Goal: Task Accomplishment & Management: Complete application form

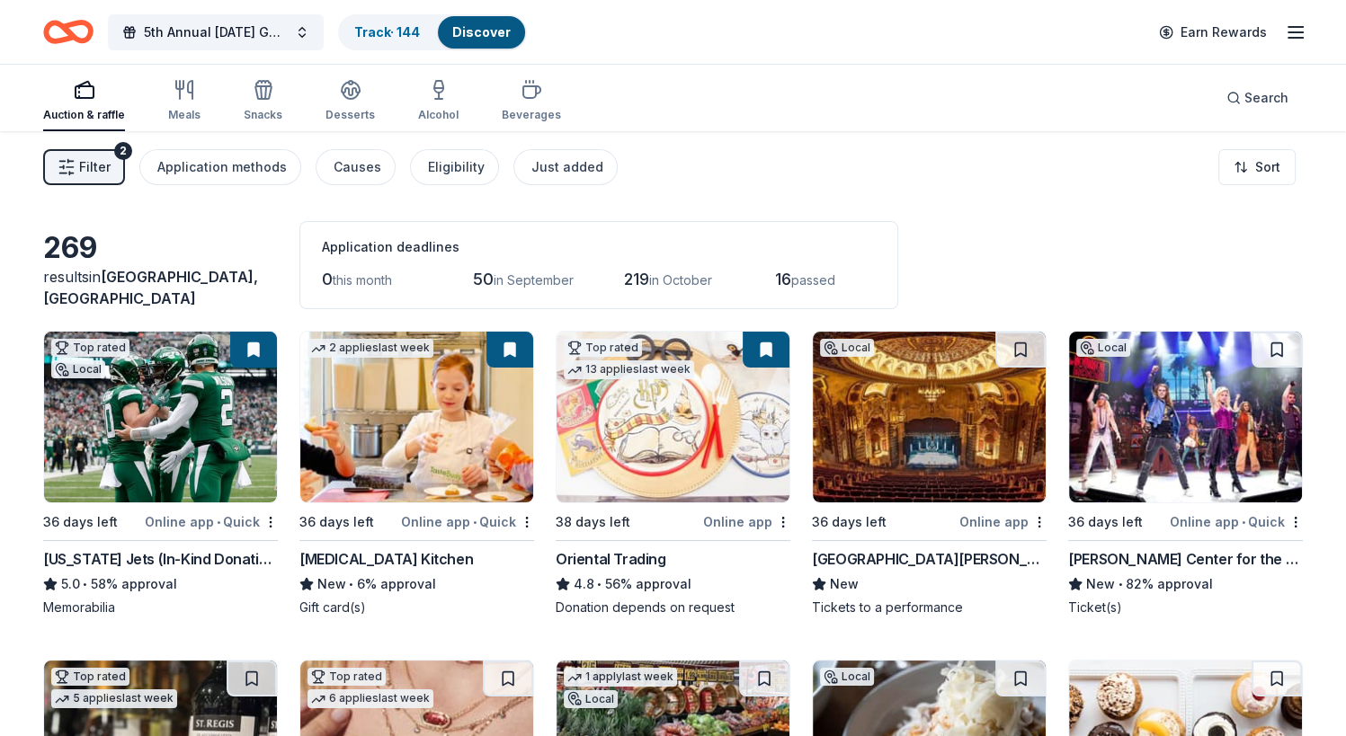
click at [227, 424] on img at bounding box center [160, 417] width 233 height 171
drag, startPoint x: 215, startPoint y: 384, endPoint x: 262, endPoint y: 516, distance: 140.5
click at [262, 516] on div "Online app • Quick" at bounding box center [211, 522] width 133 height 22
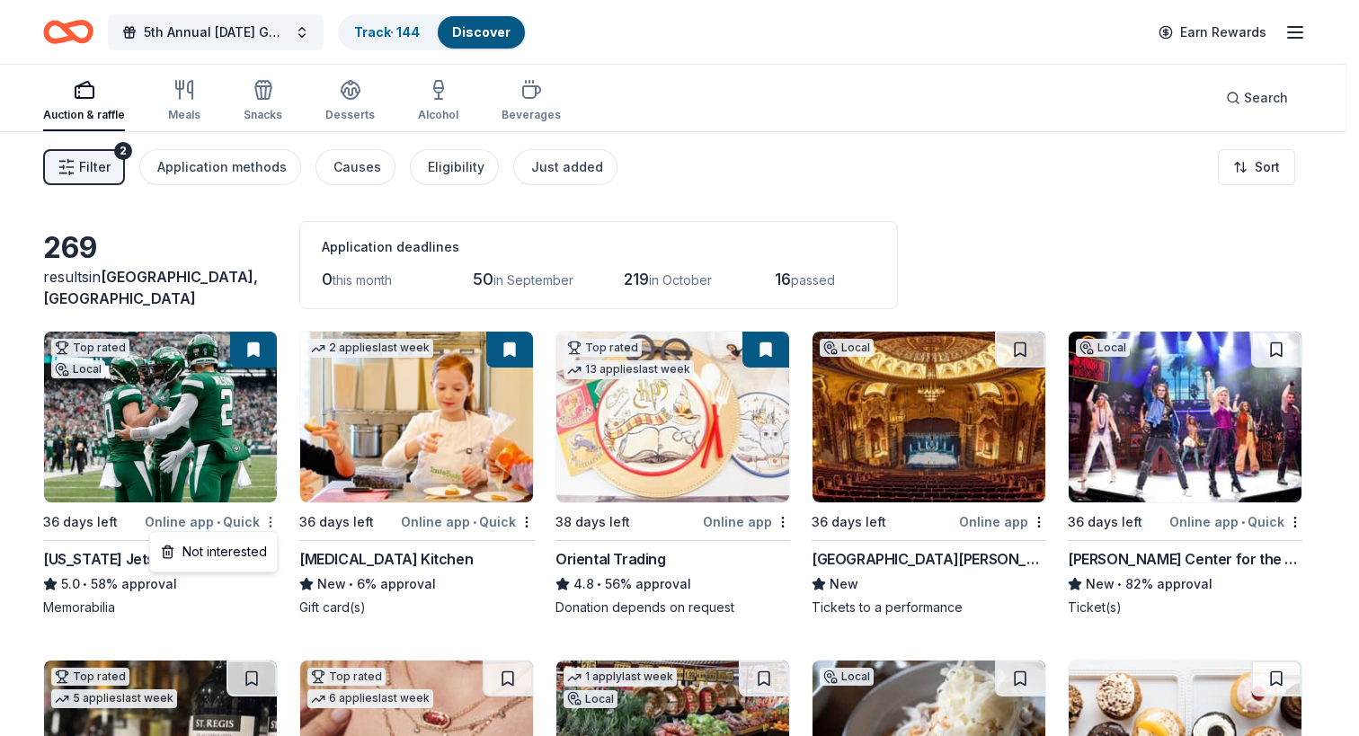
click at [269, 515] on html "5th Annual Halloween Gala Track · 144 Discover Earn Rewards Auction & raffle Me…" at bounding box center [679, 368] width 1359 height 736
click at [841, 274] on html "5th Annual Halloween Gala Track · 144 Discover Earn Rewards Auction & raffle Me…" at bounding box center [679, 368] width 1359 height 736
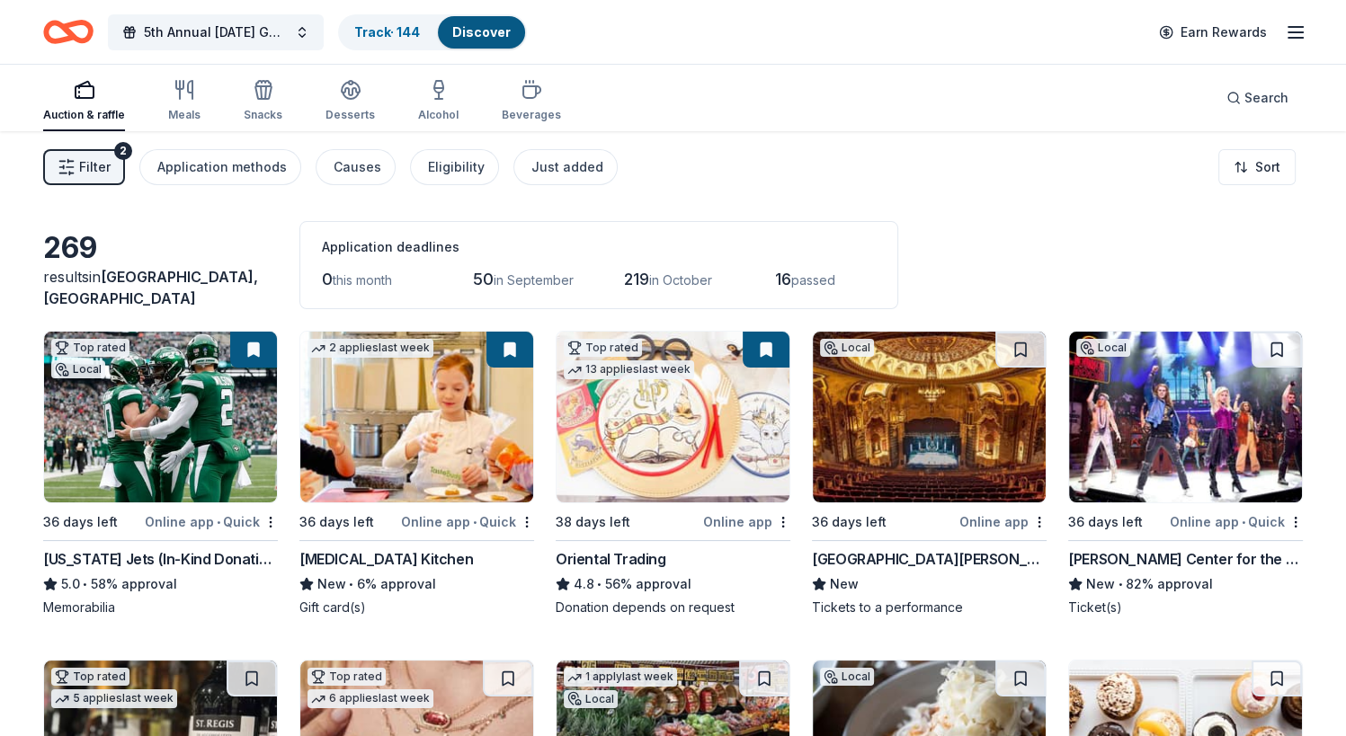
click at [827, 277] on span "passed" at bounding box center [813, 279] width 44 height 15
click at [802, 272] on span "passed" at bounding box center [813, 279] width 44 height 15
click at [252, 343] on button at bounding box center [253, 350] width 47 height 36
click at [1024, 345] on button at bounding box center [1020, 350] width 50 height 36
click at [227, 408] on img at bounding box center [160, 417] width 233 height 171
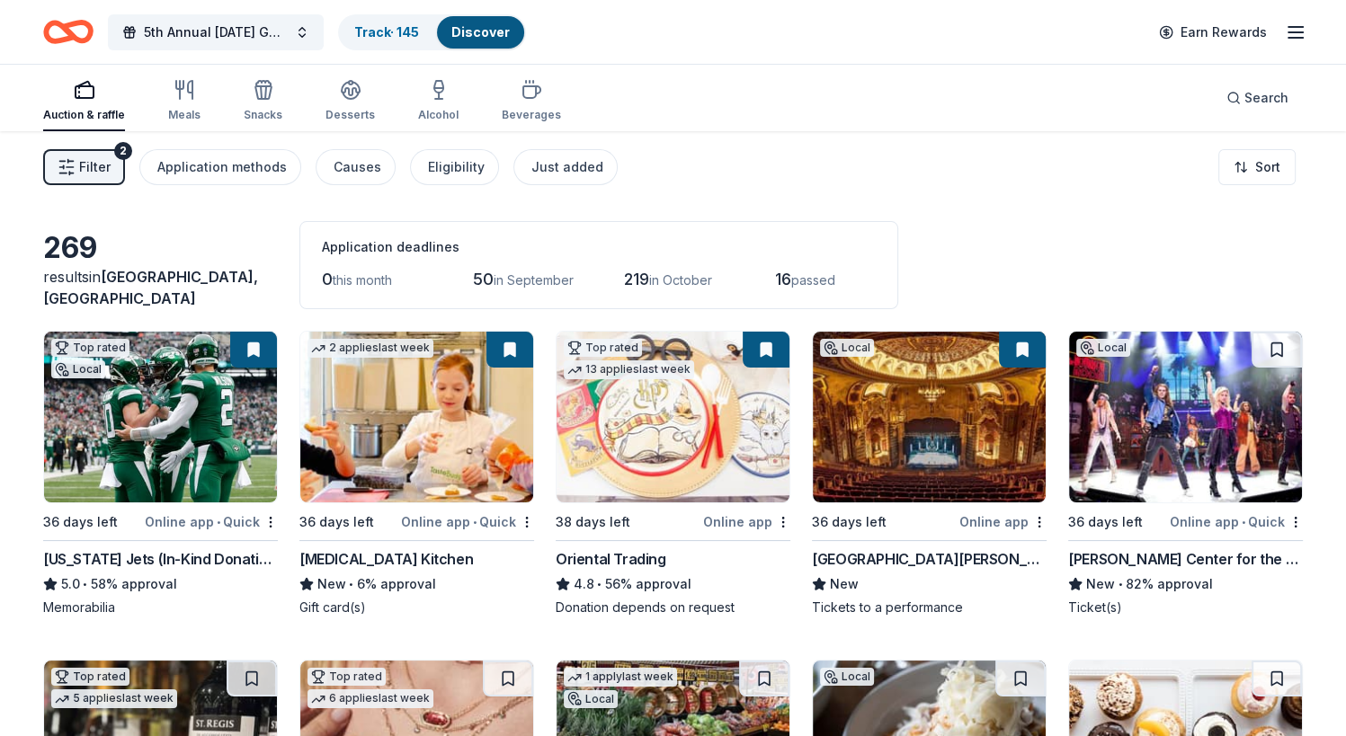
click at [399, 430] on img at bounding box center [416, 417] width 233 height 171
click at [929, 440] on img at bounding box center [929, 417] width 233 height 171
click at [508, 339] on button at bounding box center [509, 350] width 47 height 36
click at [511, 346] on button at bounding box center [509, 350] width 47 height 36
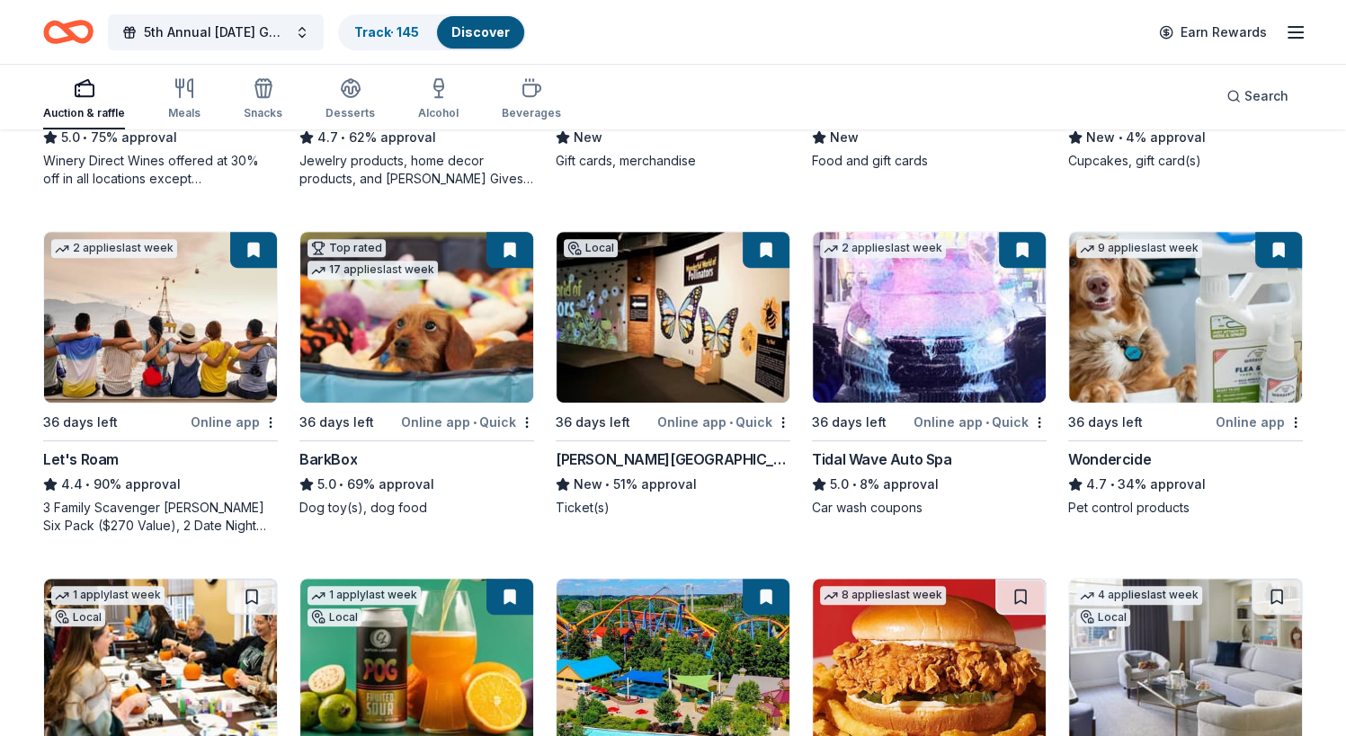
scroll to position [719, 0]
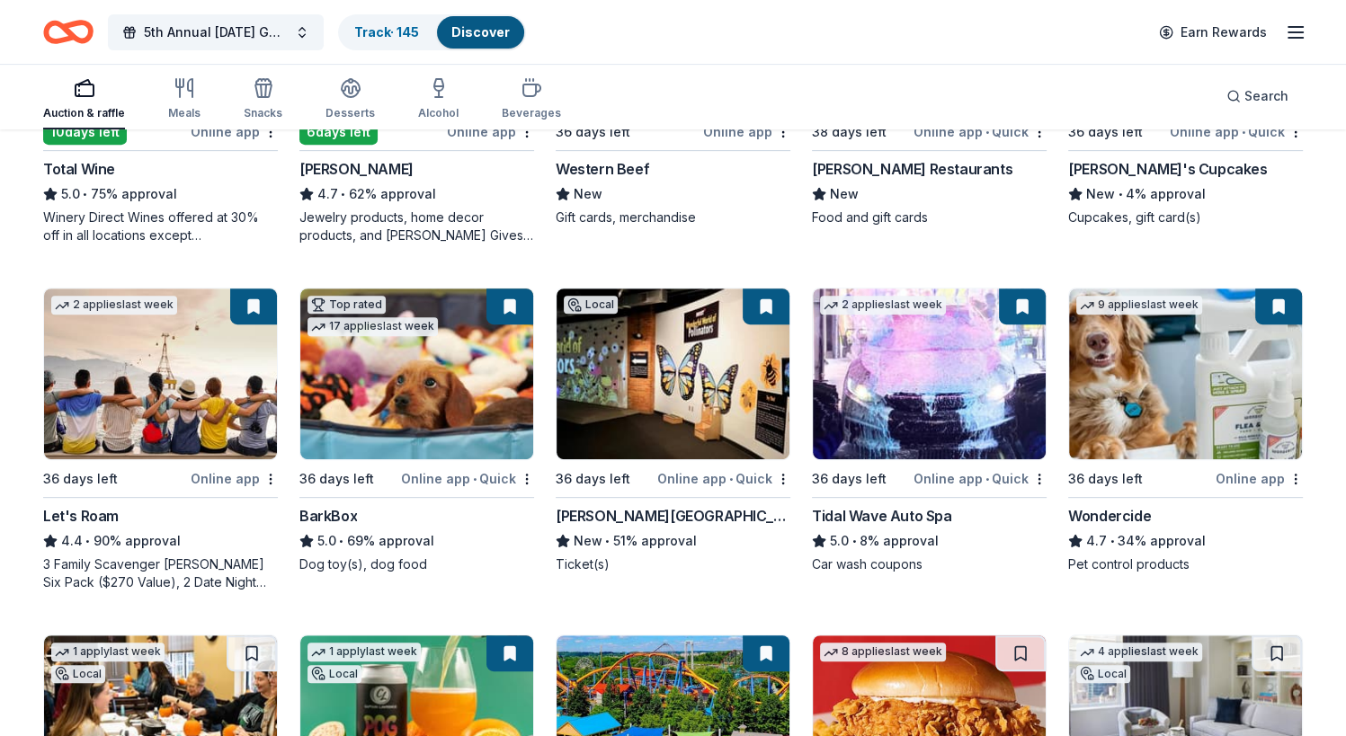
click at [449, 351] on img at bounding box center [416, 374] width 233 height 171
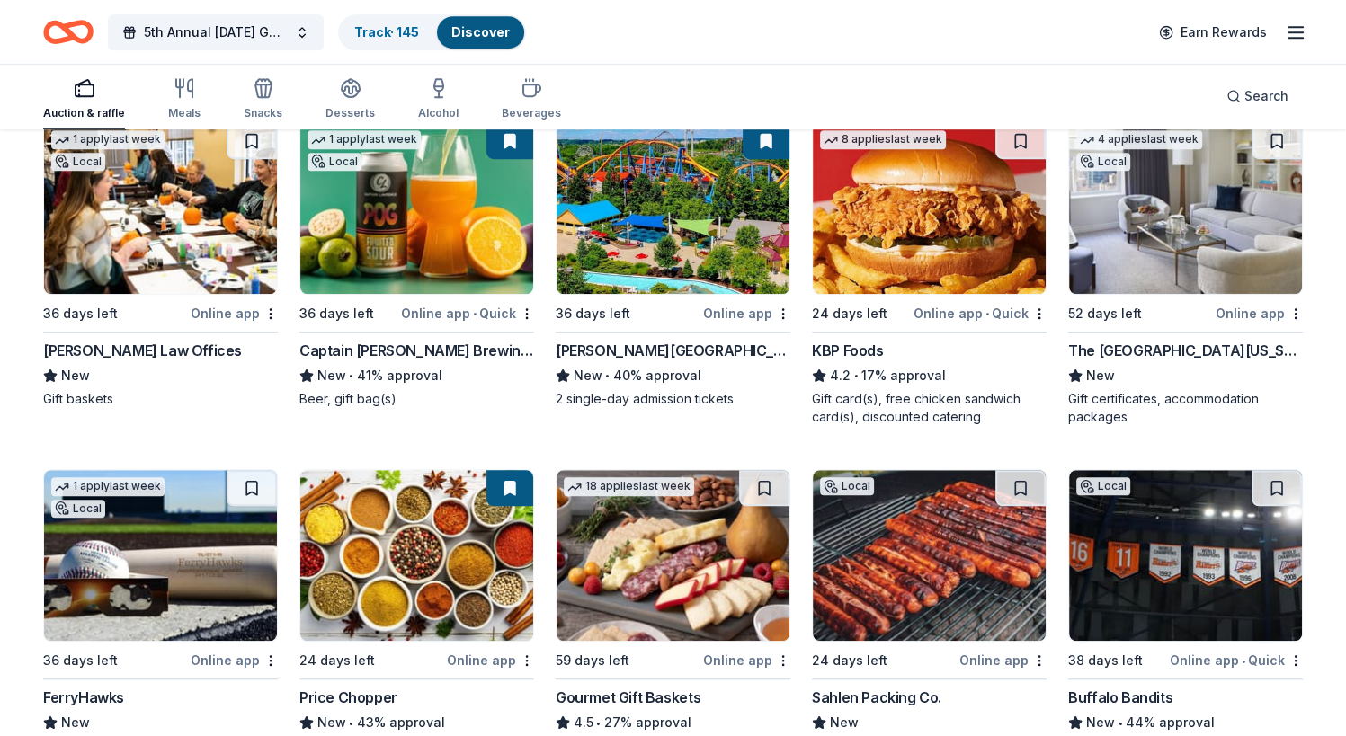
scroll to position [1183, 0]
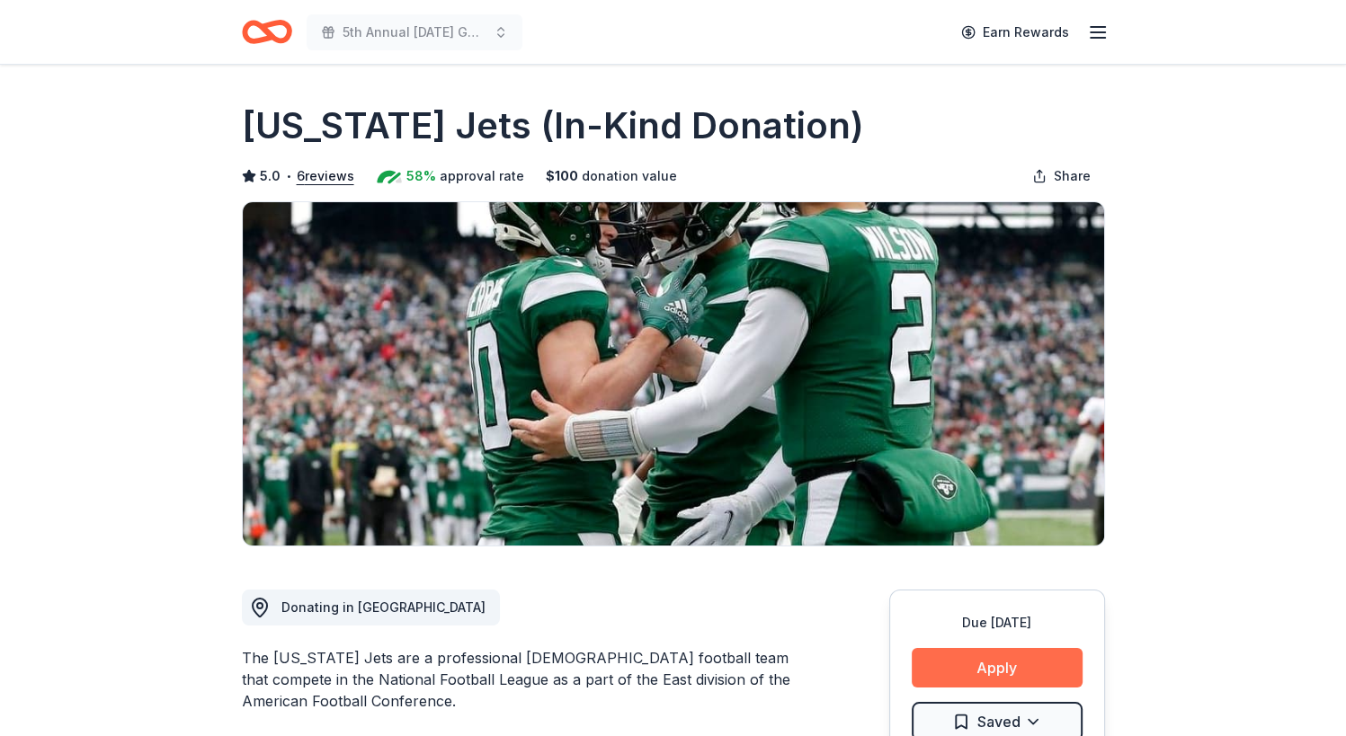
click at [964, 662] on button "Apply" at bounding box center [996, 668] width 171 height 40
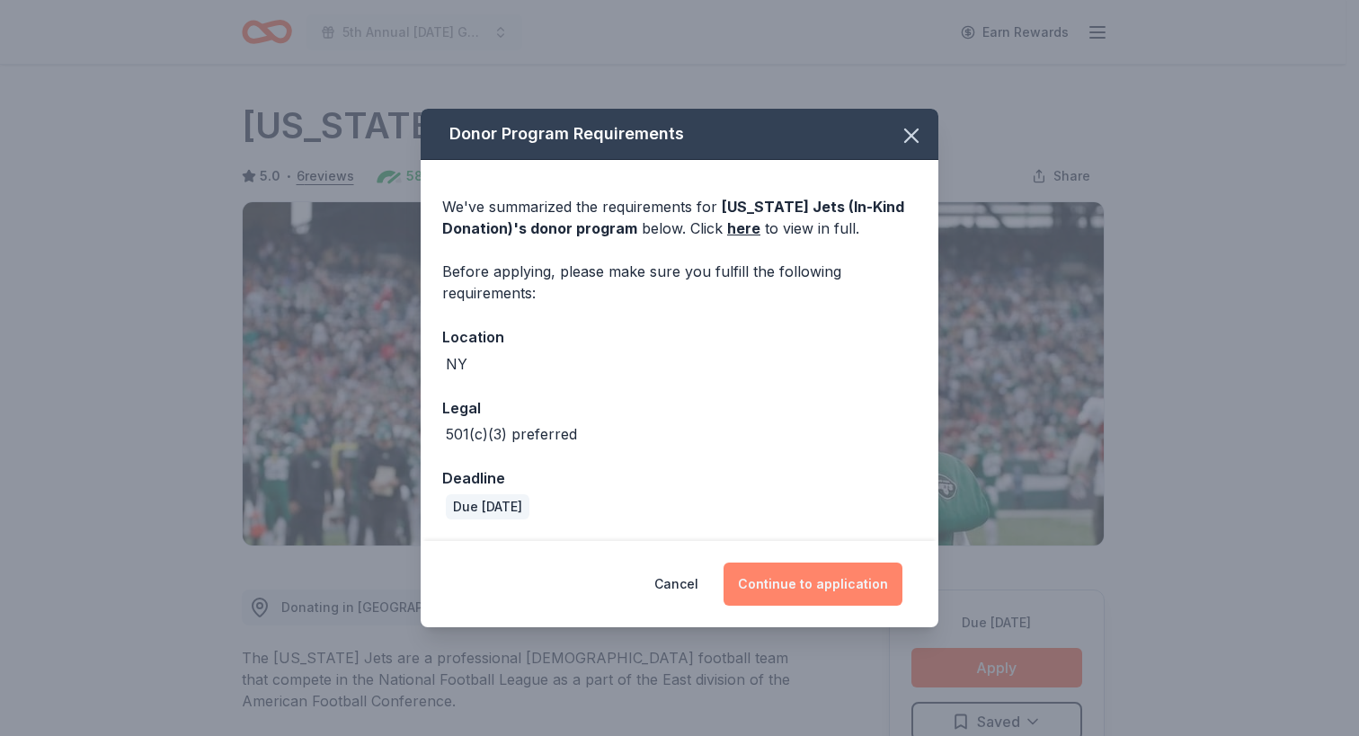
click at [845, 574] on button "Continue to application" at bounding box center [813, 584] width 179 height 43
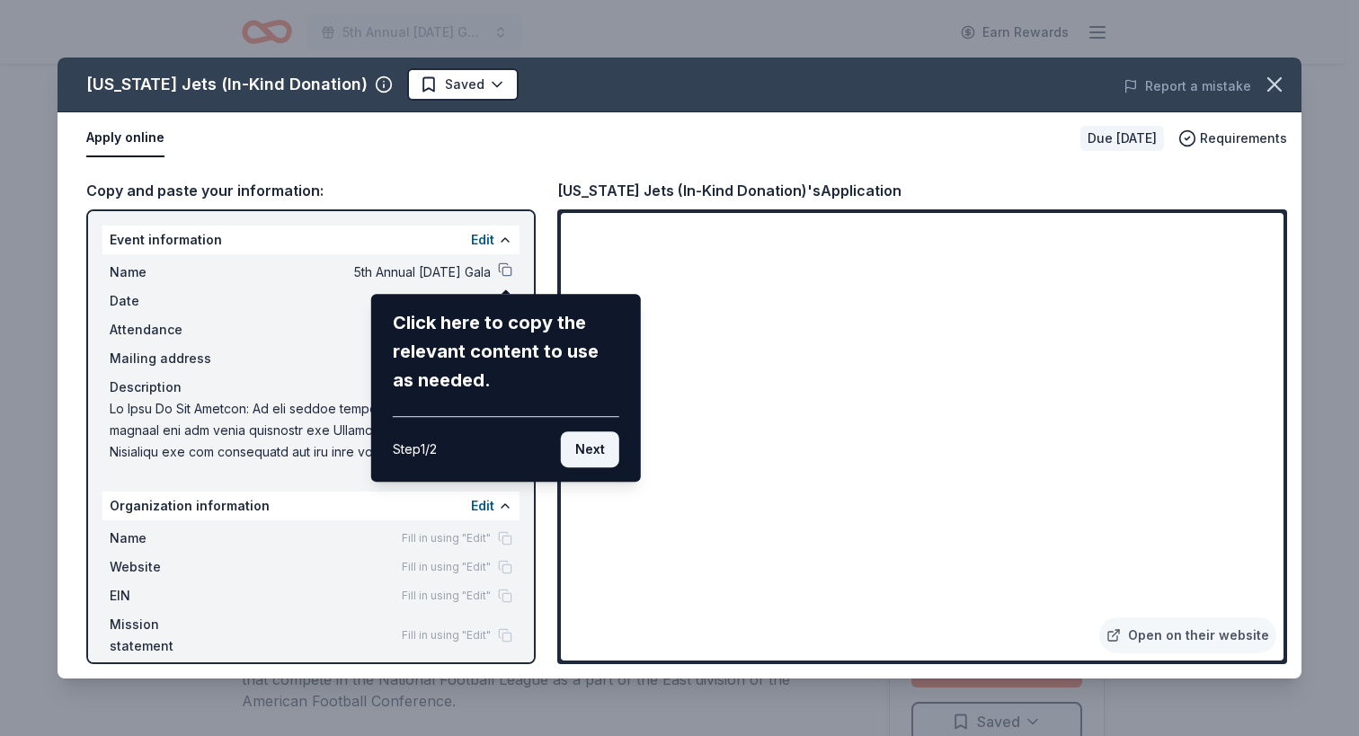
click at [594, 457] on button "Next" at bounding box center [590, 449] width 58 height 36
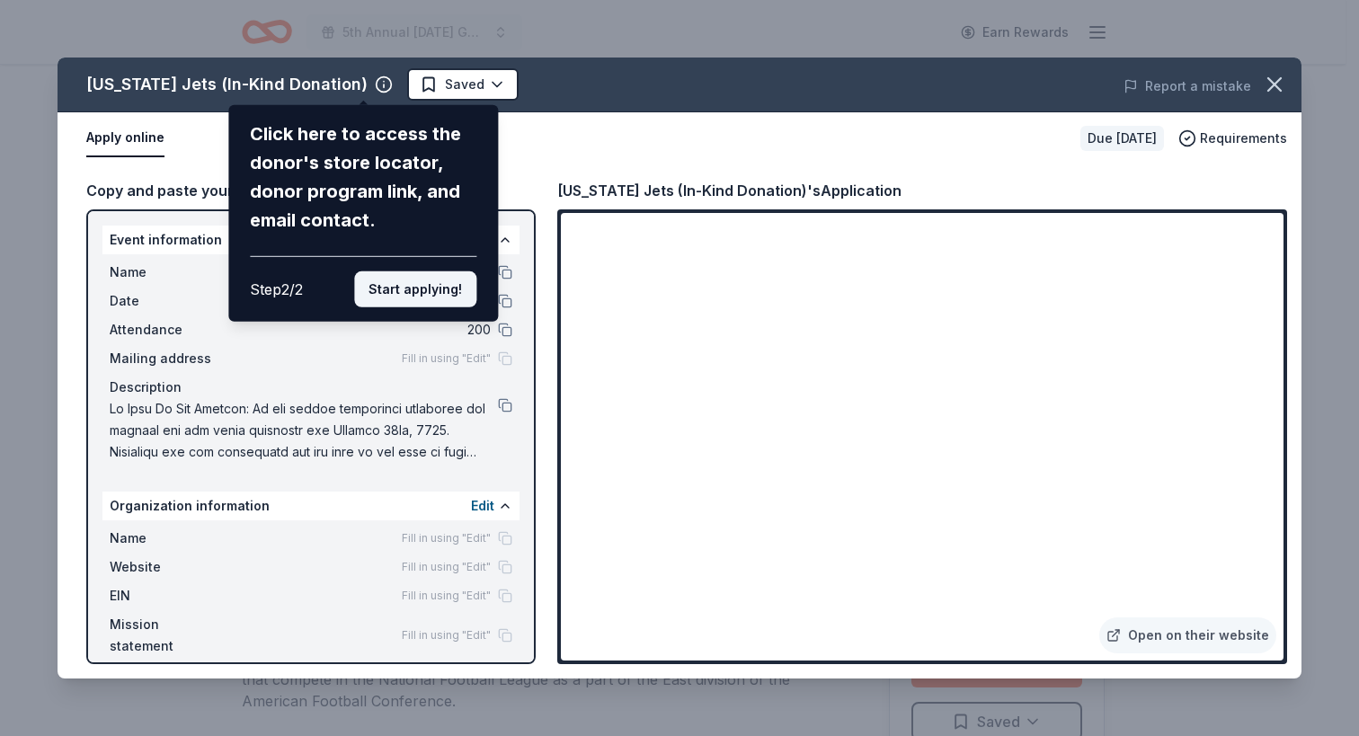
click at [409, 277] on button "Start applying!" at bounding box center [415, 289] width 122 height 36
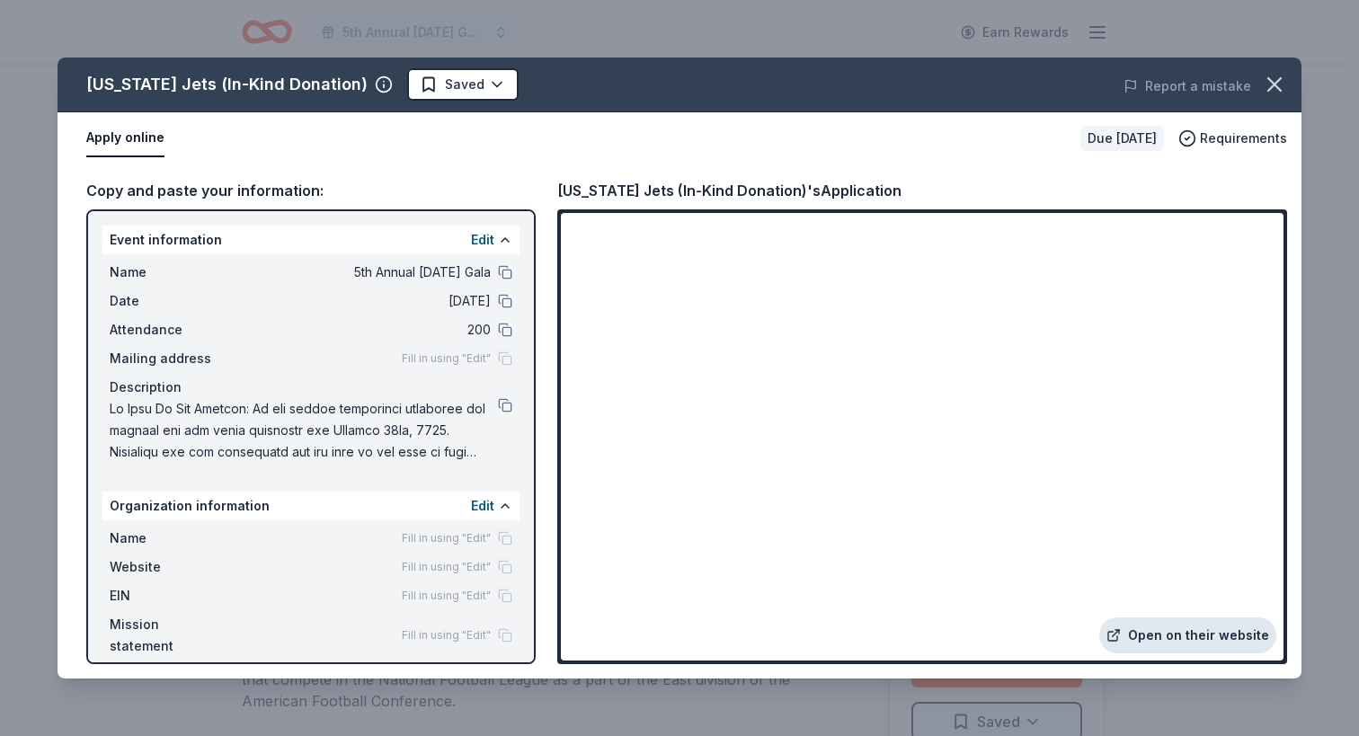
click at [1148, 635] on link "Open on their website" at bounding box center [1187, 636] width 177 height 36
click at [1273, 79] on icon "button" at bounding box center [1274, 84] width 25 height 25
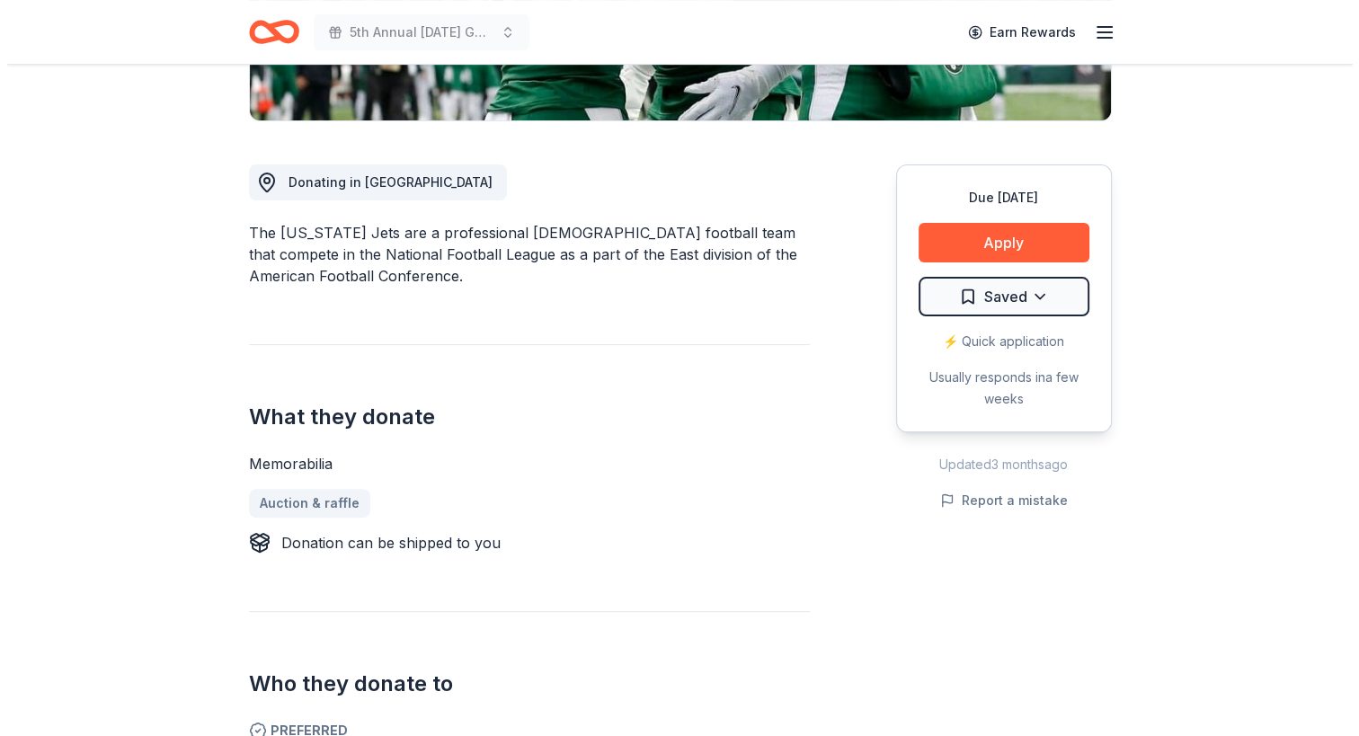
scroll to position [449, 0]
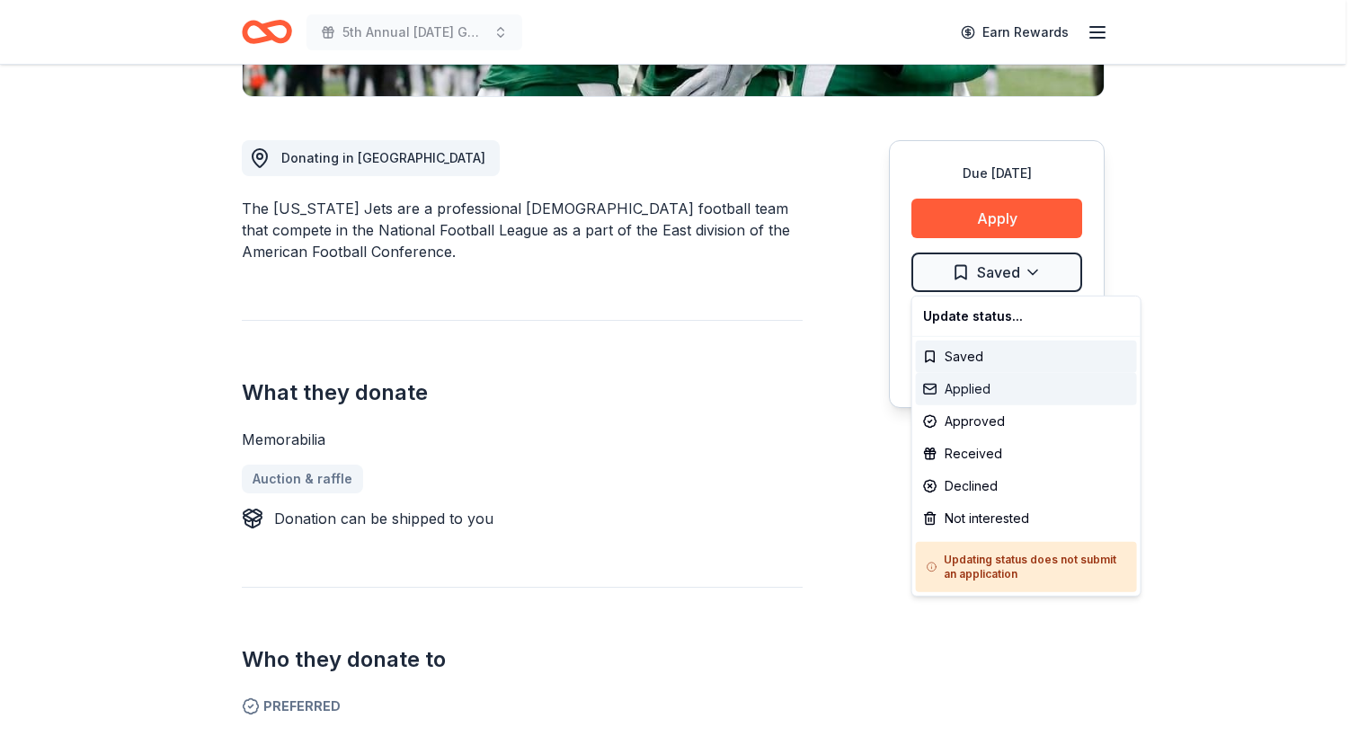
click at [981, 384] on div "Applied" at bounding box center [1026, 389] width 221 height 32
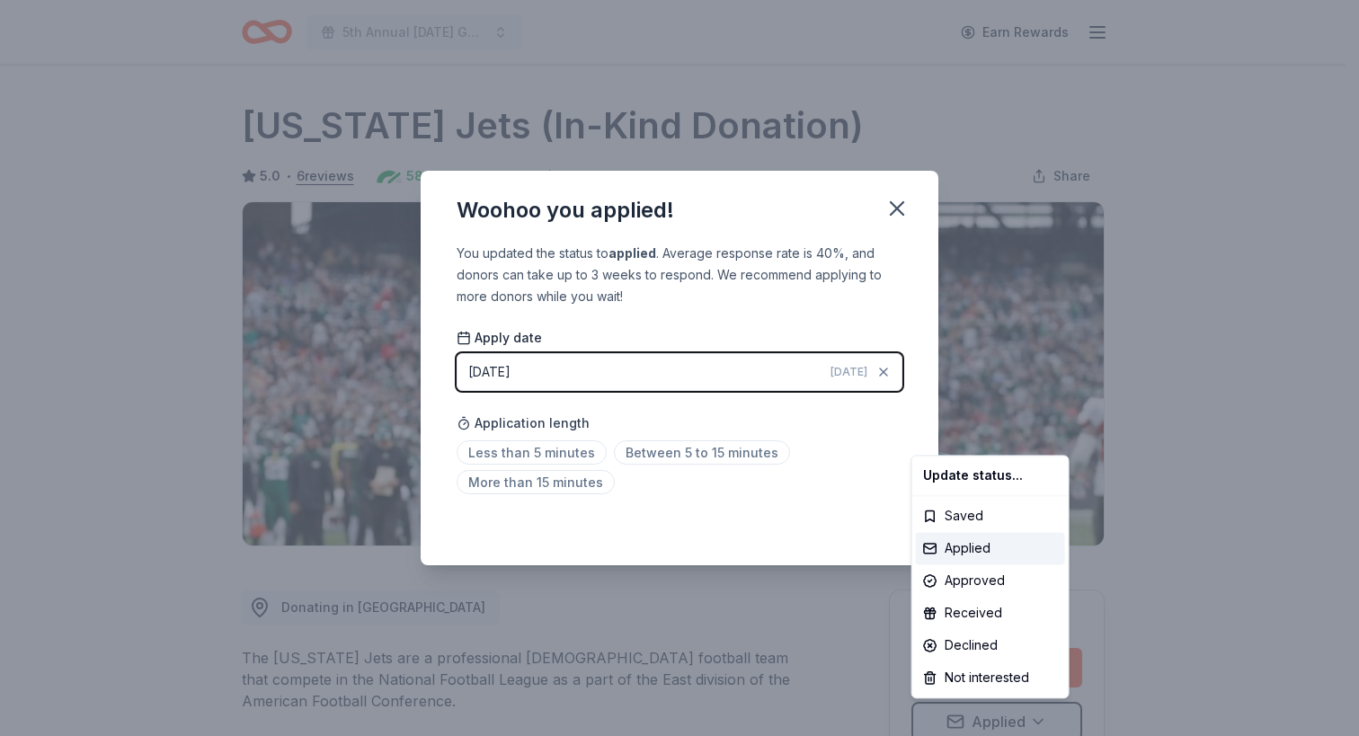
click at [895, 204] on html "5th Annual Halloween Gala Earn Rewards Due in 36 days Share New York Jets (In-K…" at bounding box center [679, 368] width 1359 height 736
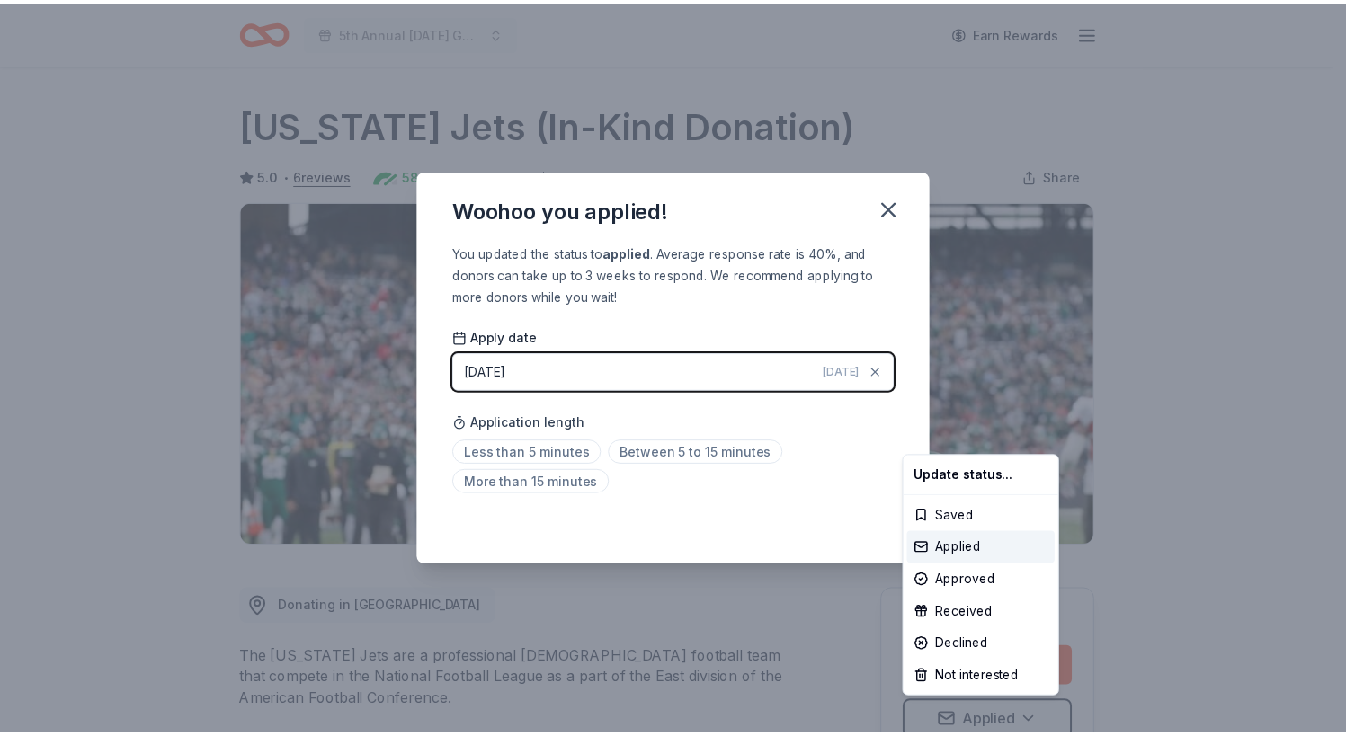
scroll to position [4, 0]
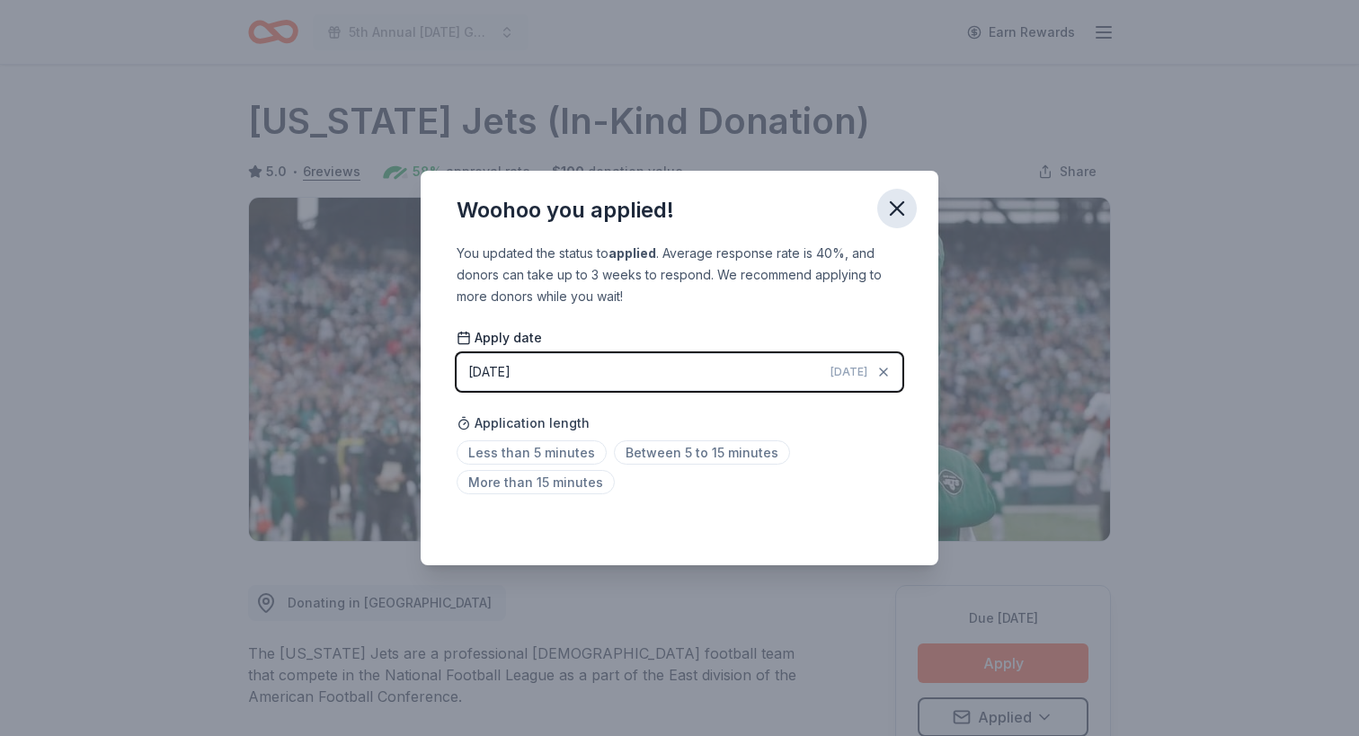
click at [905, 204] on icon "button" at bounding box center [896, 208] width 25 height 25
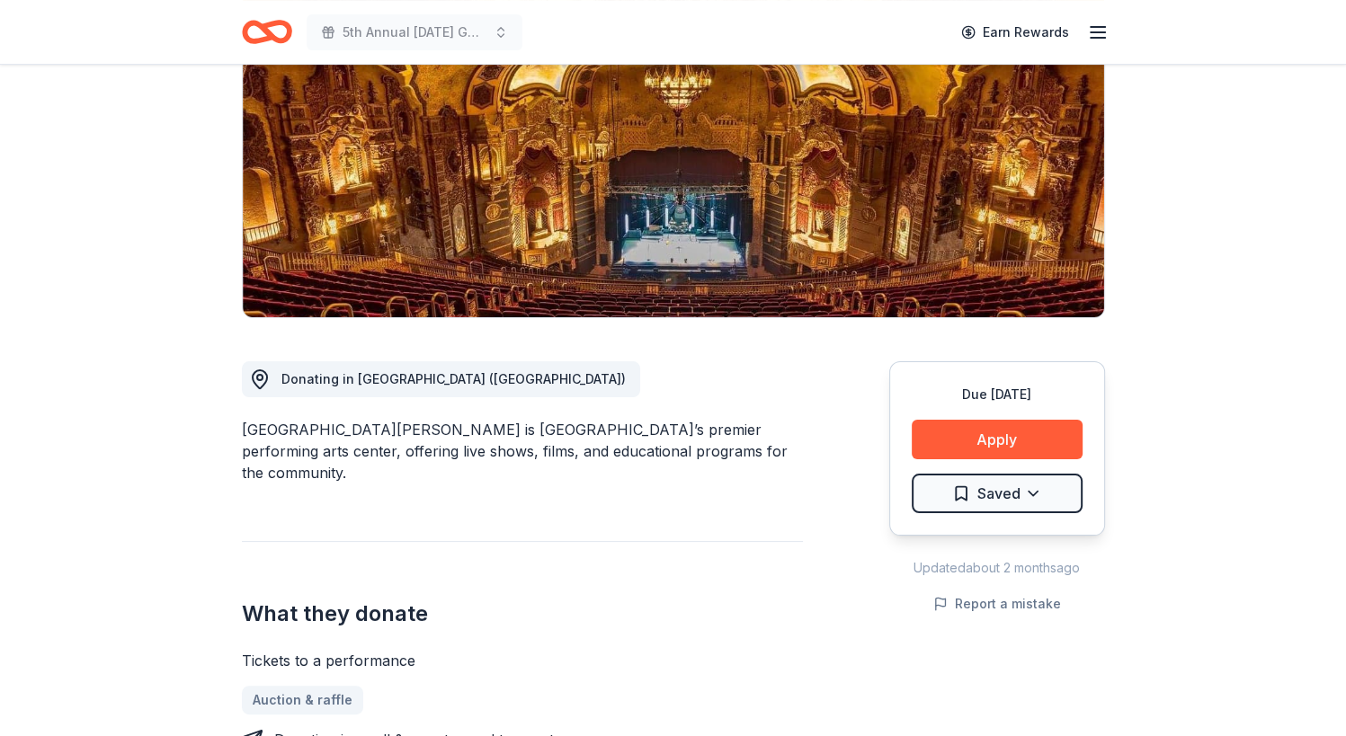
scroll to position [270, 0]
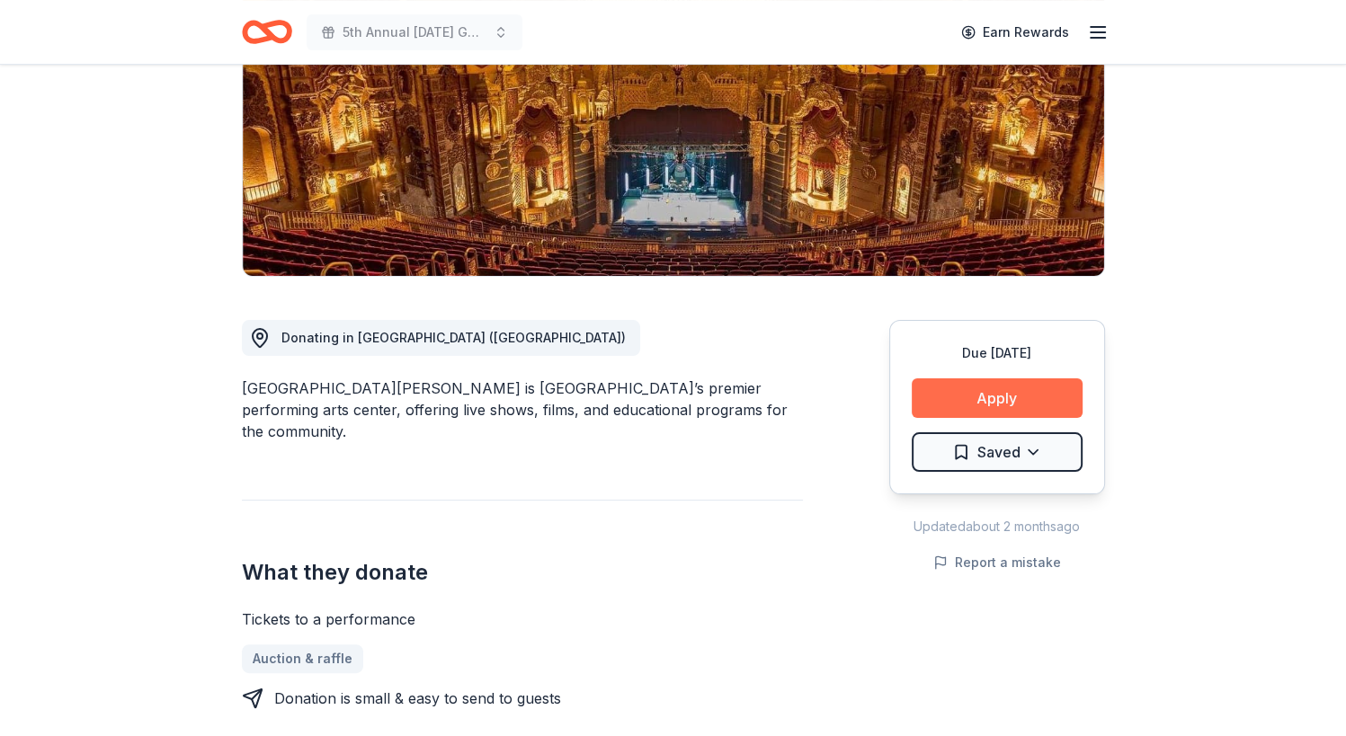
click at [1000, 391] on button "Apply" at bounding box center [996, 398] width 171 height 40
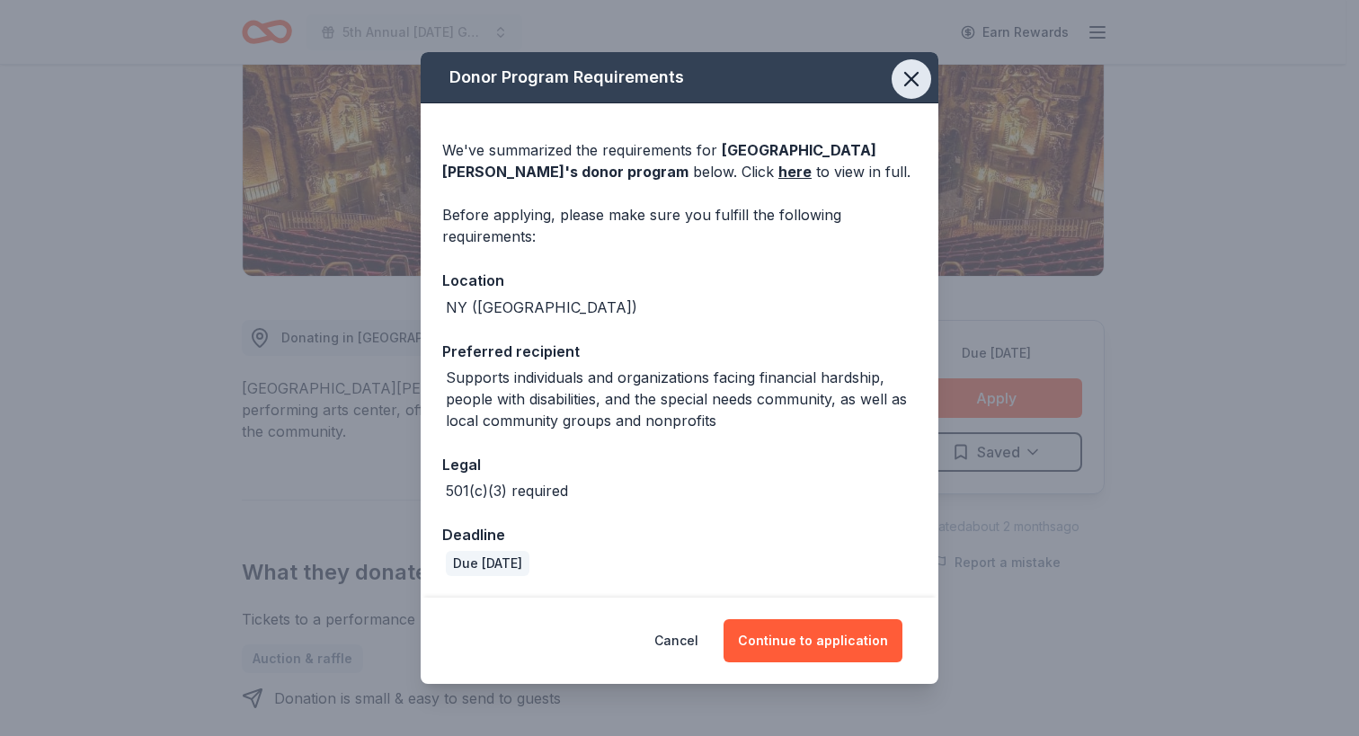
click at [903, 73] on icon "button" at bounding box center [911, 79] width 25 height 25
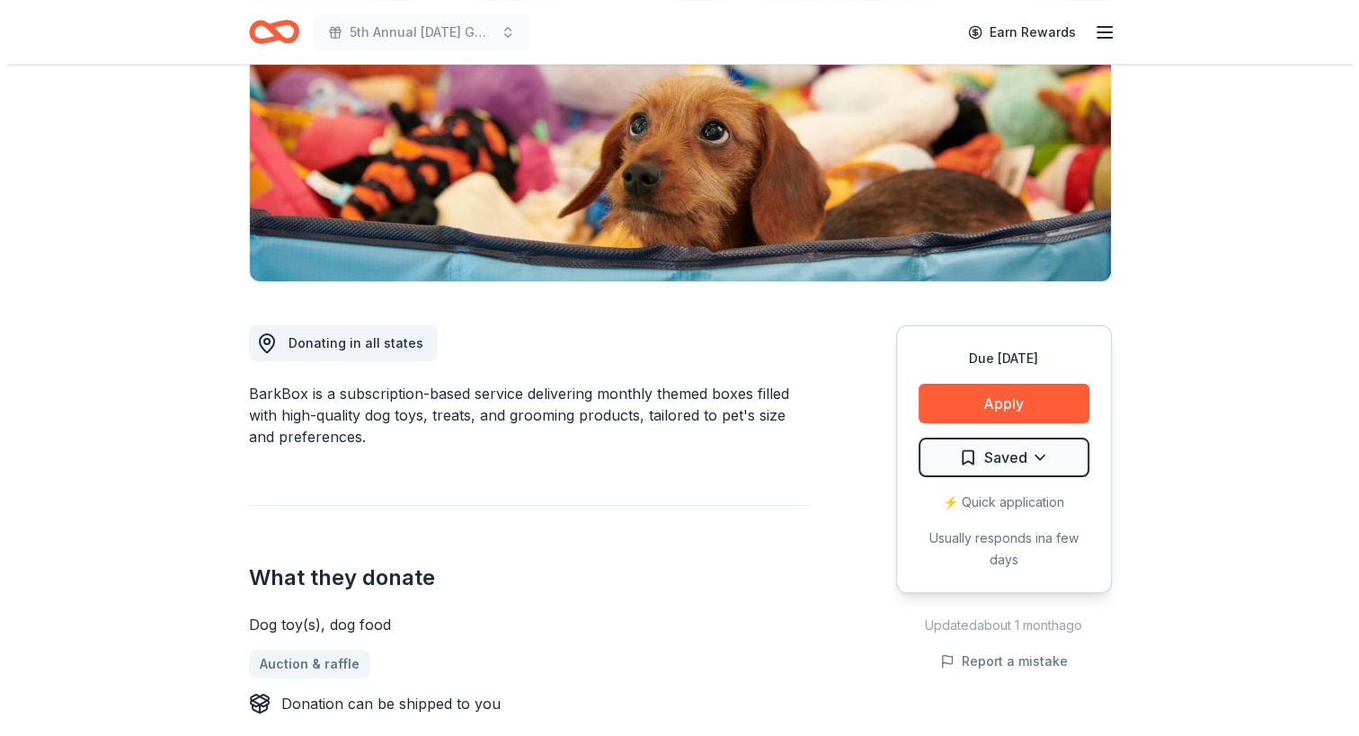
scroll to position [270, 0]
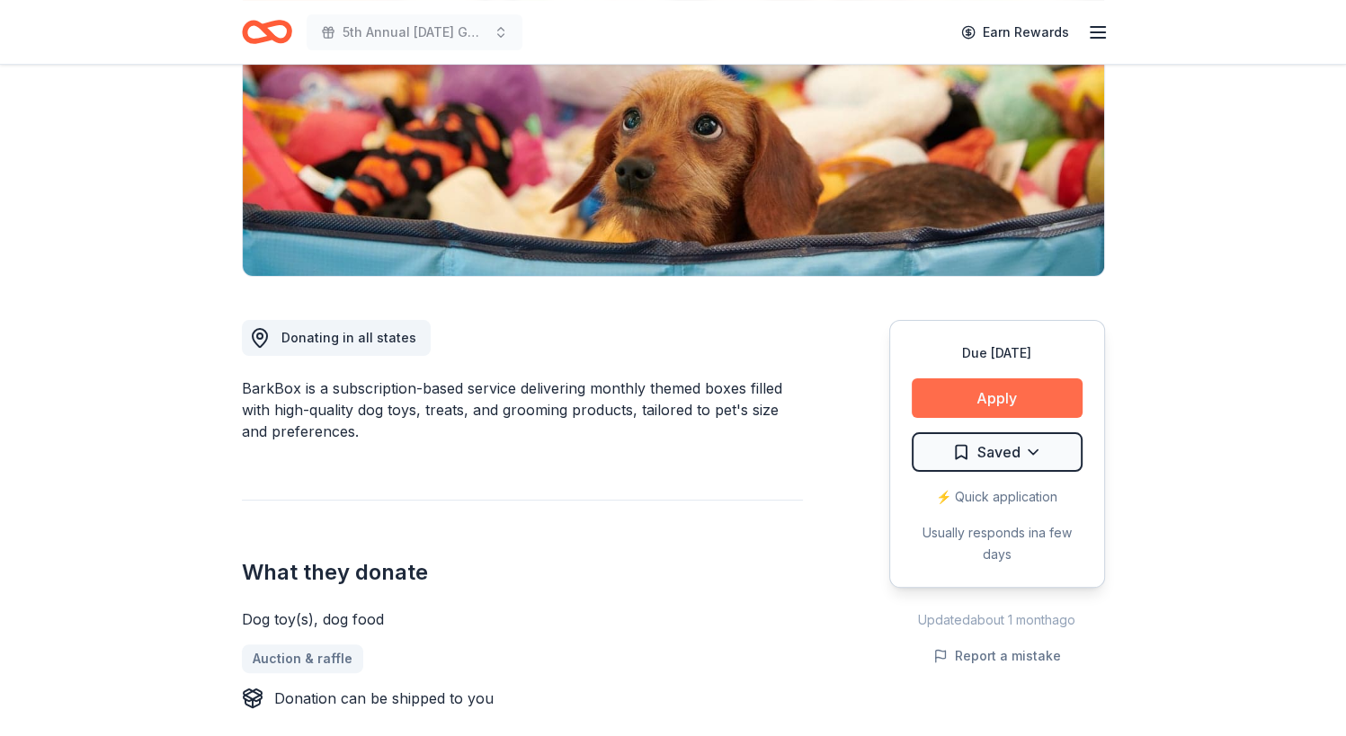
click at [973, 394] on button "Apply" at bounding box center [996, 398] width 171 height 40
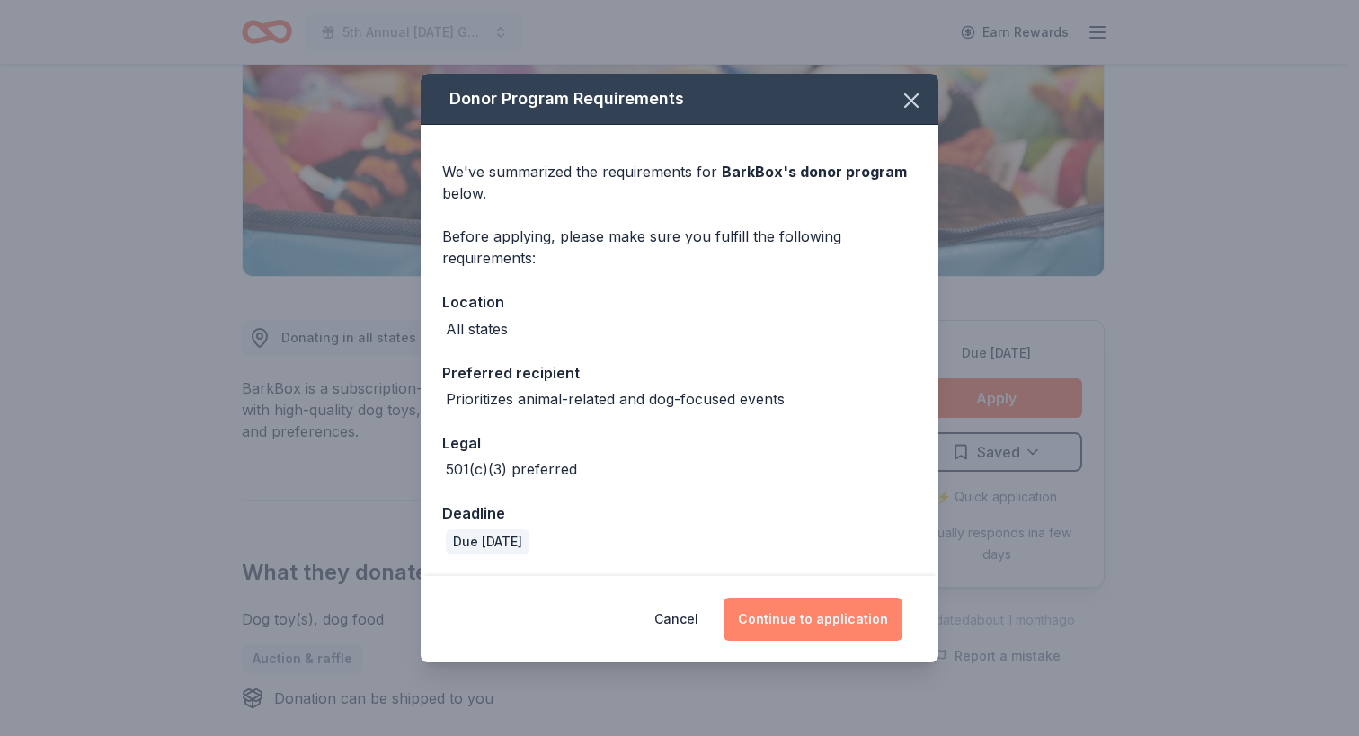
click at [778, 611] on button "Continue to application" at bounding box center [813, 619] width 179 height 43
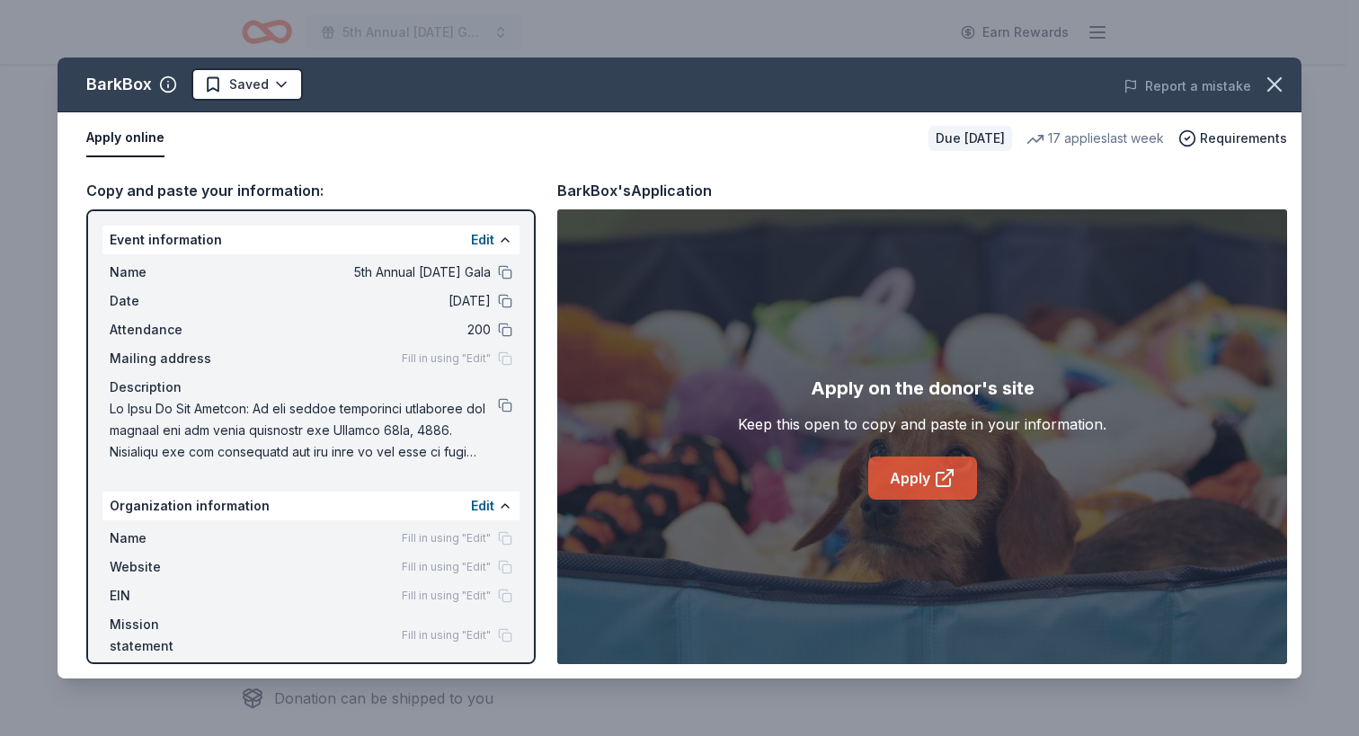
click at [937, 481] on icon at bounding box center [943, 479] width 13 height 13
click at [635, 642] on div "Apply on the donor's site Keep this open to copy and paste in your information.…" at bounding box center [922, 436] width 730 height 455
click at [1278, 81] on icon "button" at bounding box center [1274, 84] width 13 height 13
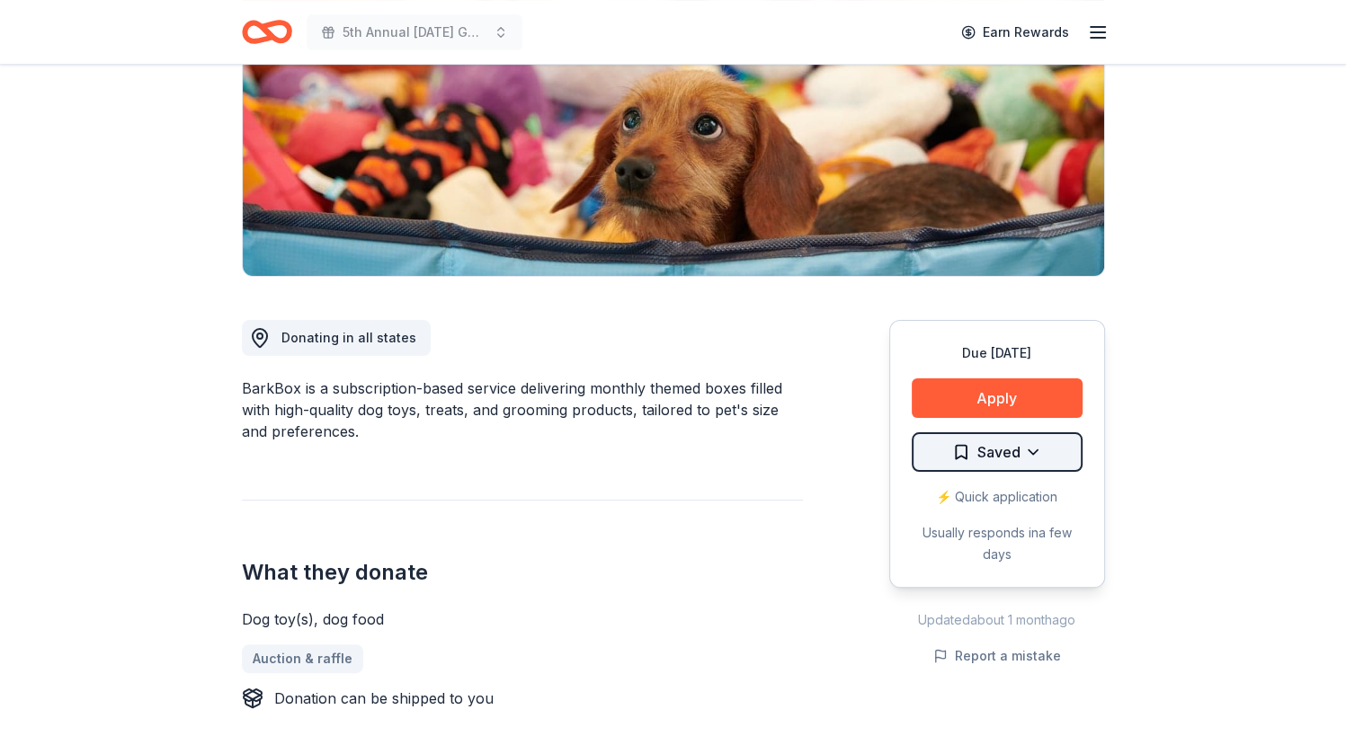
click at [1035, 460] on html "5th Annual [DATE] Gala Earn Rewards Due [DATE] Share BarkBox 5.0 • 123 reviews …" at bounding box center [673, 98] width 1346 height 736
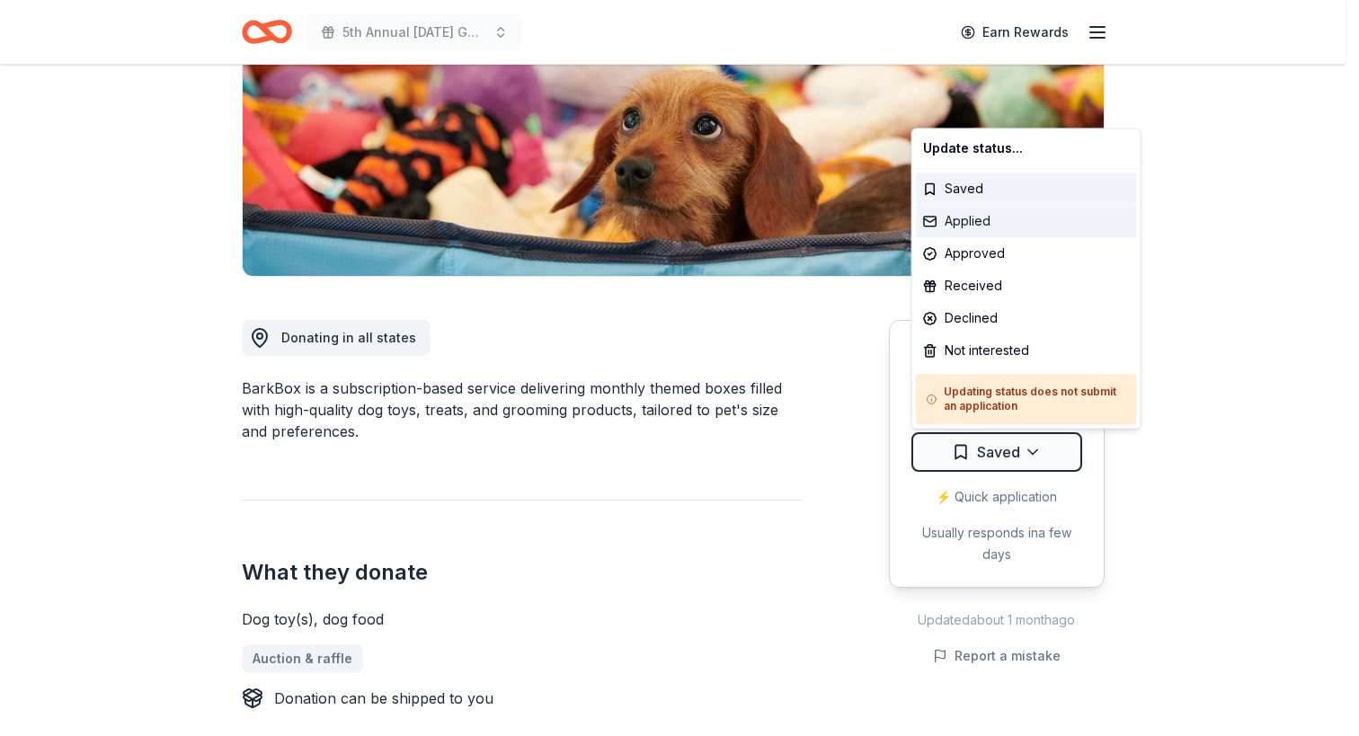
click at [1004, 218] on div "Applied" at bounding box center [1026, 221] width 221 height 32
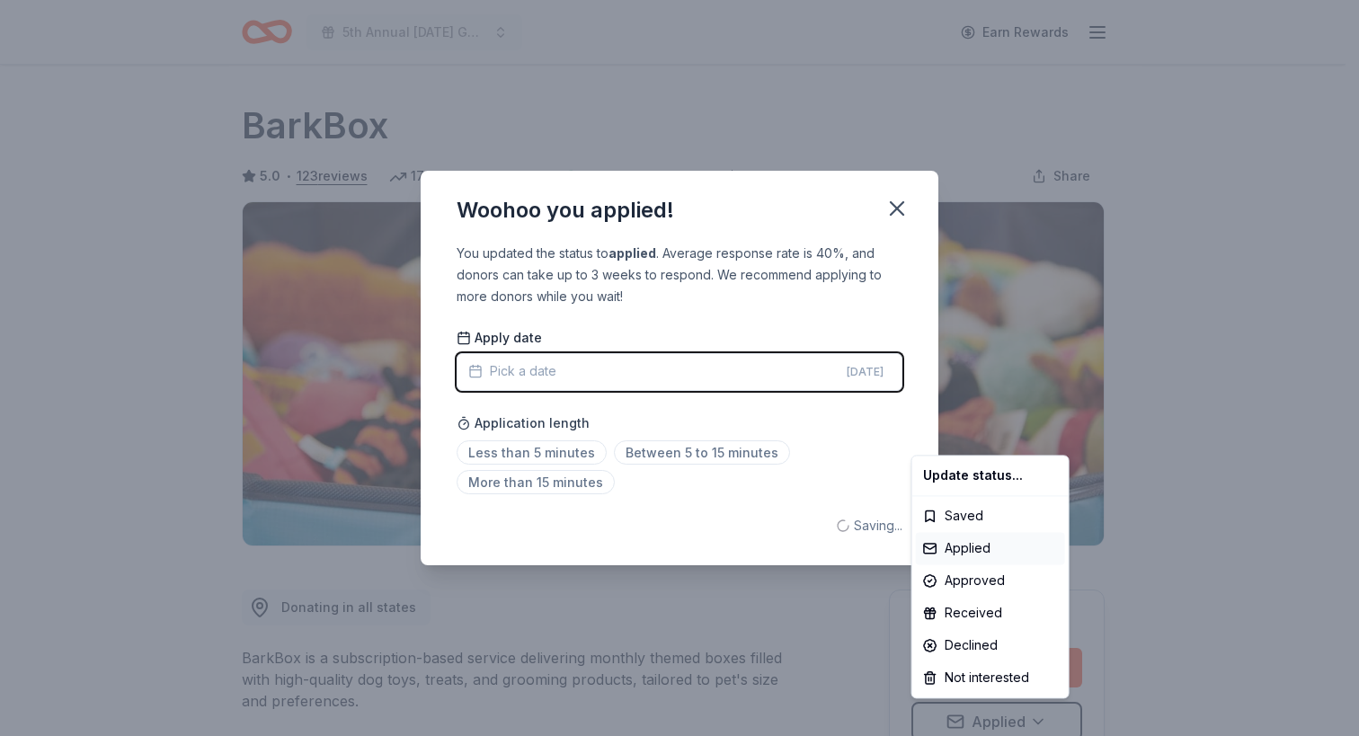
scroll to position [0, 0]
click at [895, 204] on html "5th Annual [DATE] Gala Earn Rewards Due [DATE] Share BarkBox 5.0 • 123 reviews …" at bounding box center [679, 368] width 1359 height 736
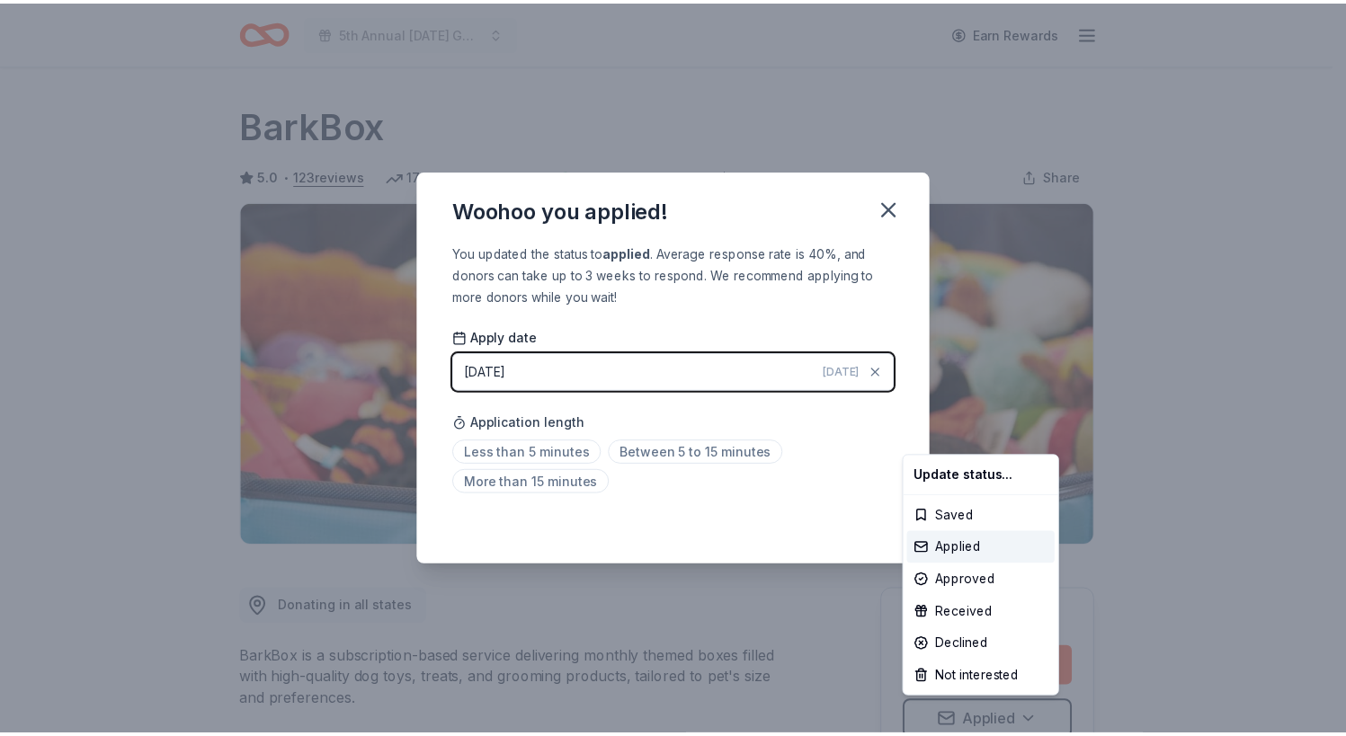
scroll to position [4, 0]
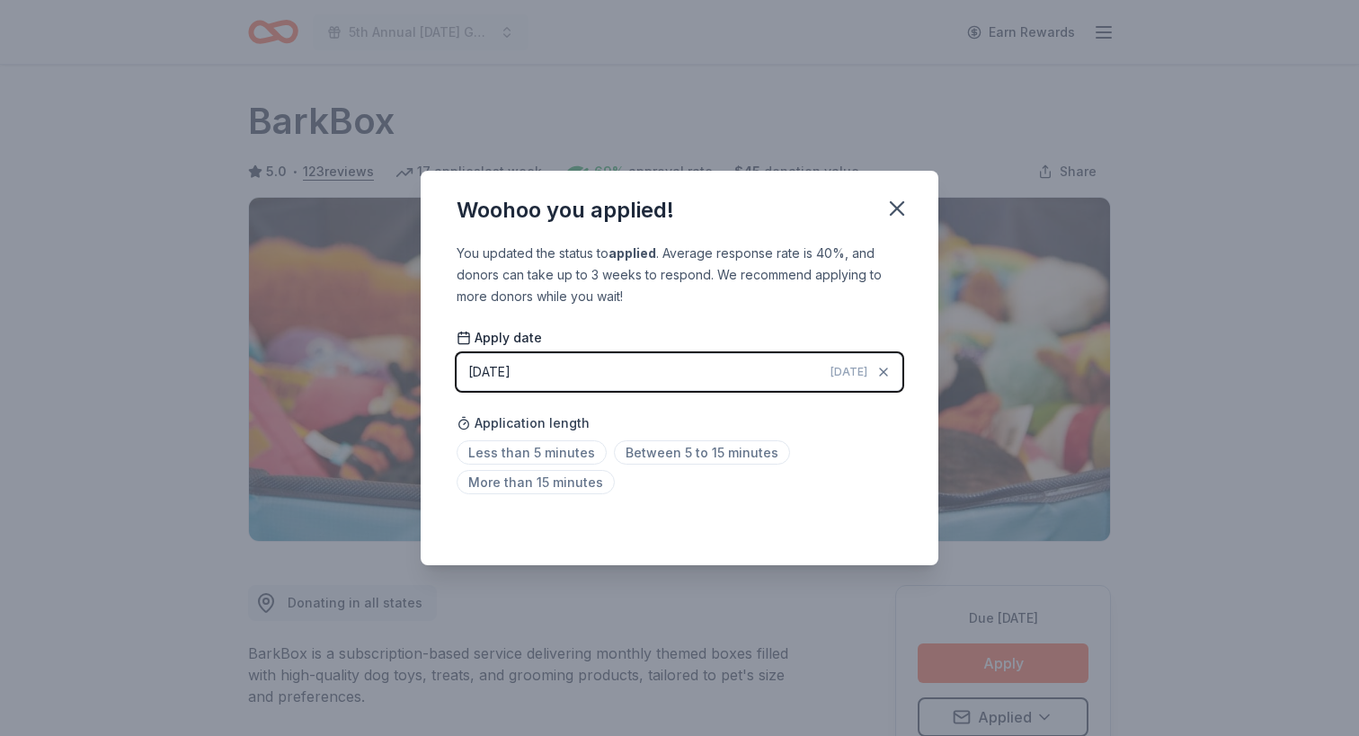
click at [895, 204] on icon "button" at bounding box center [896, 208] width 25 height 25
